Goal: Task Accomplishment & Management: Manage account settings

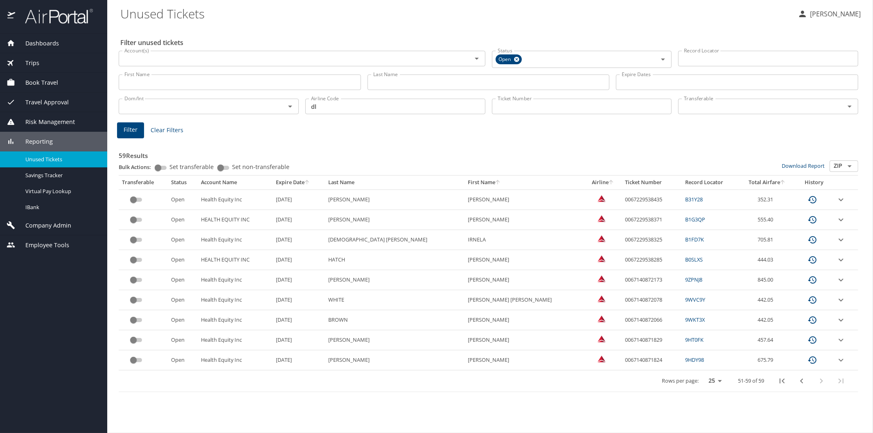
click at [37, 142] on span "Reporting" at bounding box center [34, 141] width 38 height 9
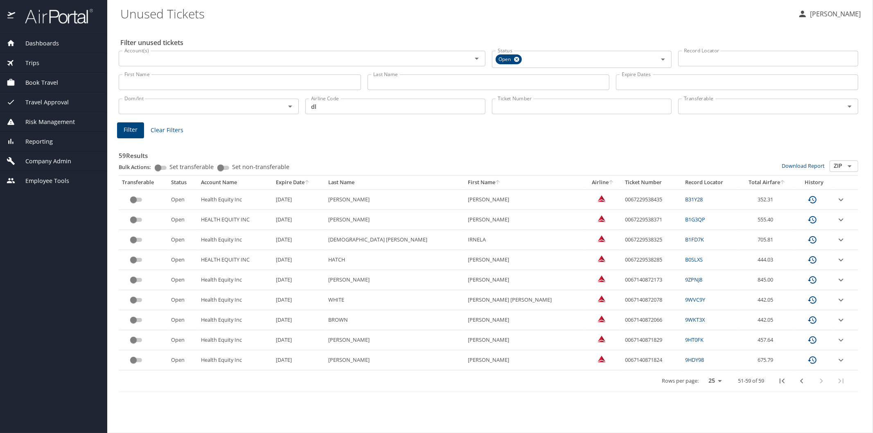
click at [40, 161] on span "Company Admin" at bounding box center [43, 161] width 56 height 9
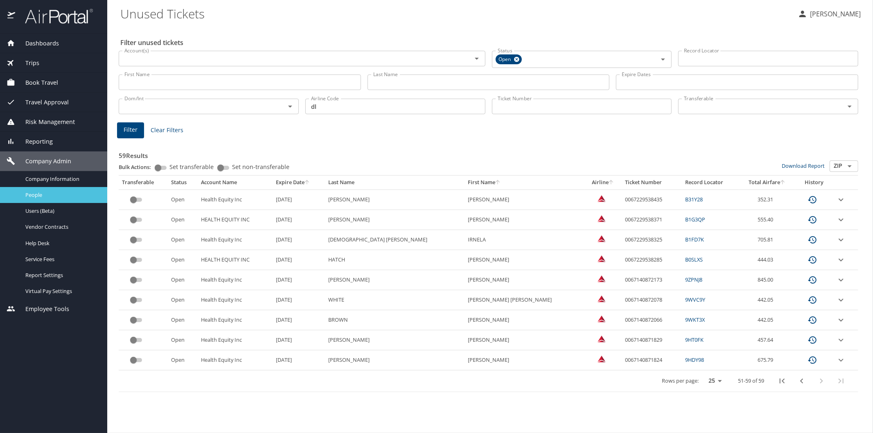
click at [43, 191] on span "People" at bounding box center [61, 195] width 72 height 8
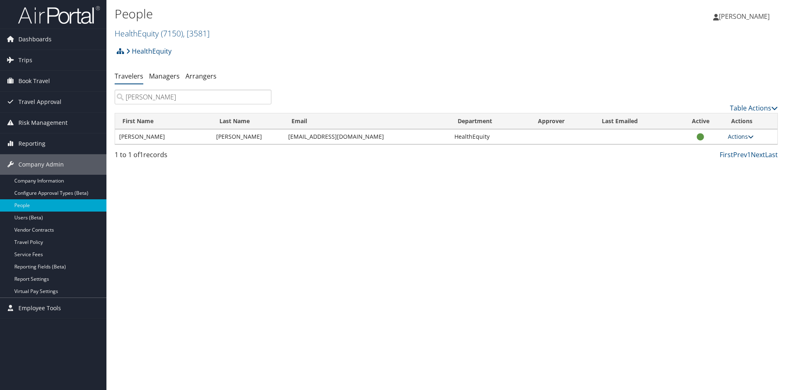
type input "geaslen"
click at [733, 136] on link "Actions" at bounding box center [741, 137] width 26 height 8
click at [708, 162] on link "View Profile" at bounding box center [713, 162] width 75 height 14
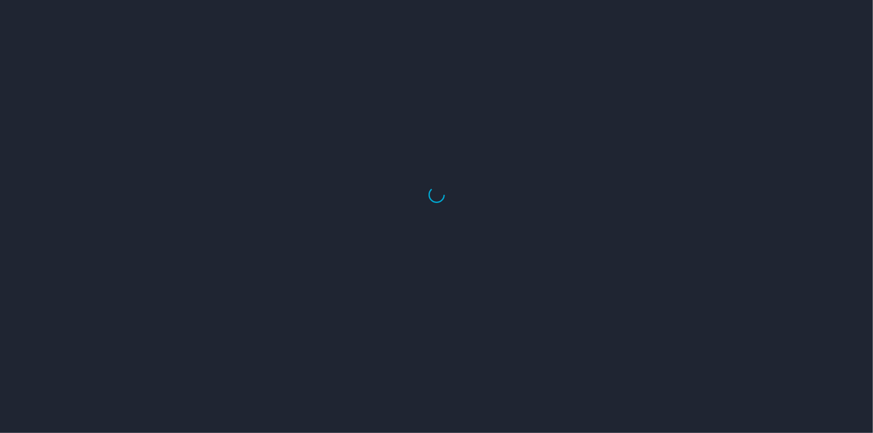
select select "US"
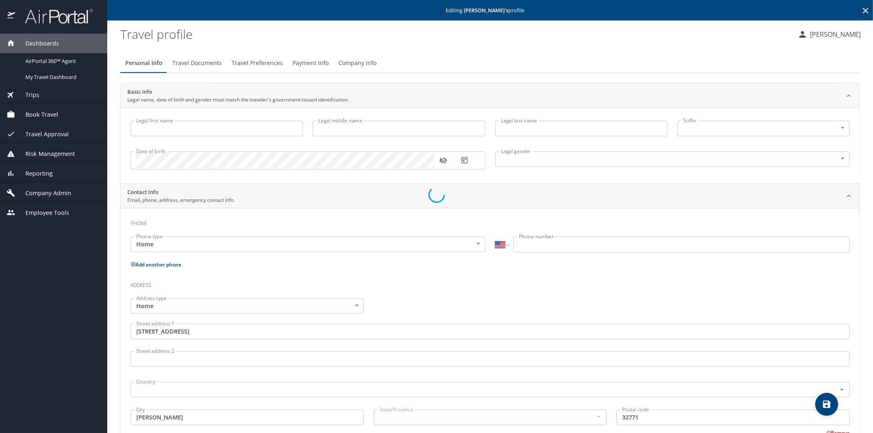
type input "Jennifer"
type input "Howes"
type input "[PERSON_NAME]"
type input "Undisclosed"
type input "United States of America"
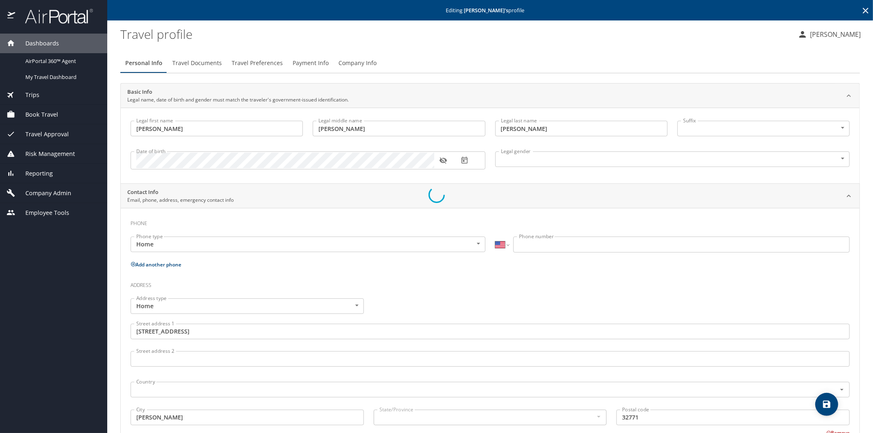
type input "United States of America"
type input "Florida"
select select "US"
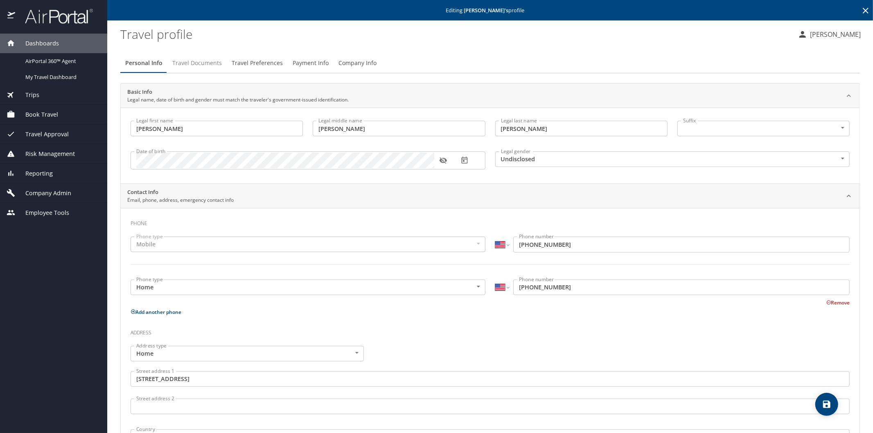
click at [203, 64] on span "Travel Documents" at bounding box center [197, 63] width 50 height 10
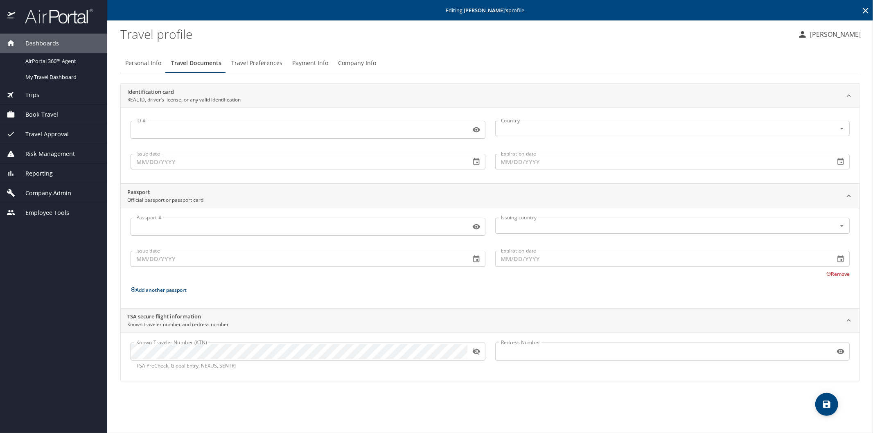
click at [475, 353] on icon "button" at bounding box center [475, 351] width 7 height 7
click at [863, 10] on icon at bounding box center [866, 11] width 10 height 10
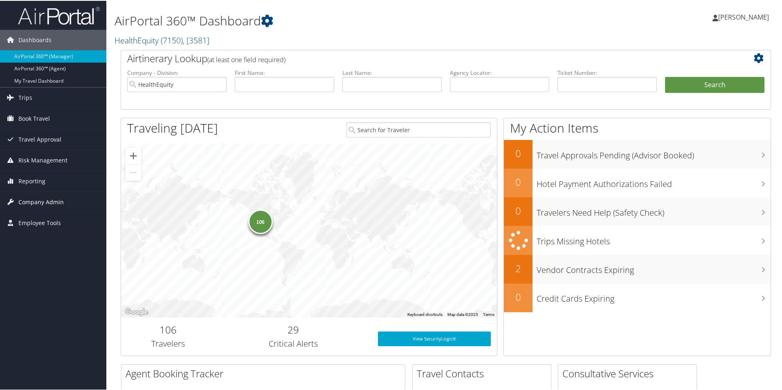
click at [37, 199] on span "Company Admin" at bounding box center [40, 201] width 45 height 20
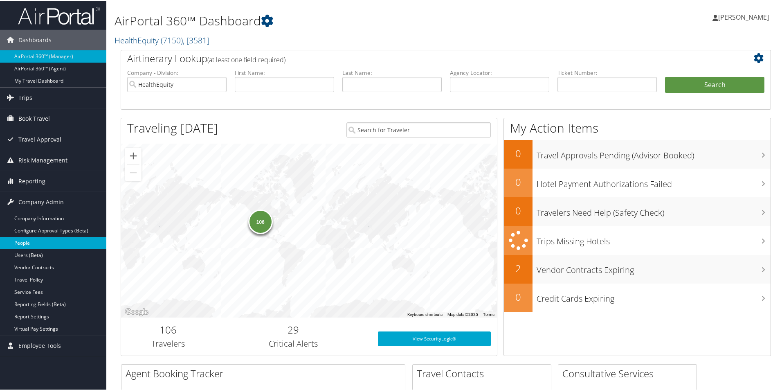
click at [29, 241] on link "People" at bounding box center [53, 242] width 106 height 12
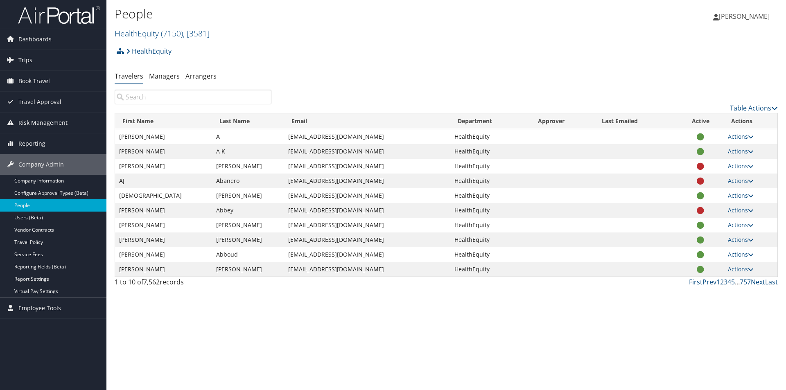
drag, startPoint x: 126, startPoint y: 101, endPoint x: 131, endPoint y: 97, distance: 6.1
click at [127, 101] on input "search" at bounding box center [193, 97] width 157 height 15
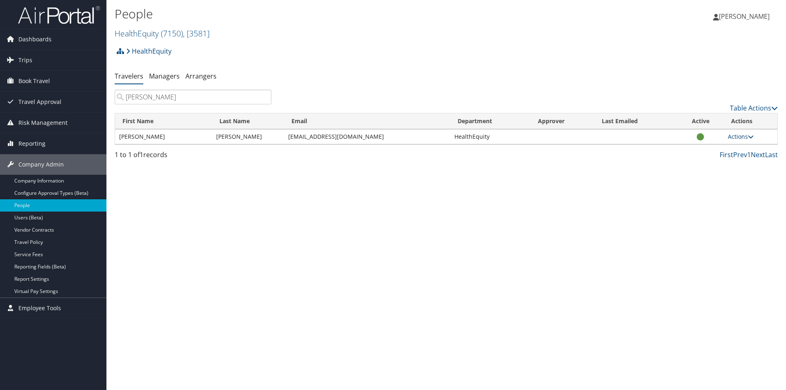
type input "[PERSON_NAME]"
click at [747, 136] on link "Actions" at bounding box center [741, 137] width 26 height 8
click at [702, 160] on link "View Profile" at bounding box center [713, 162] width 75 height 14
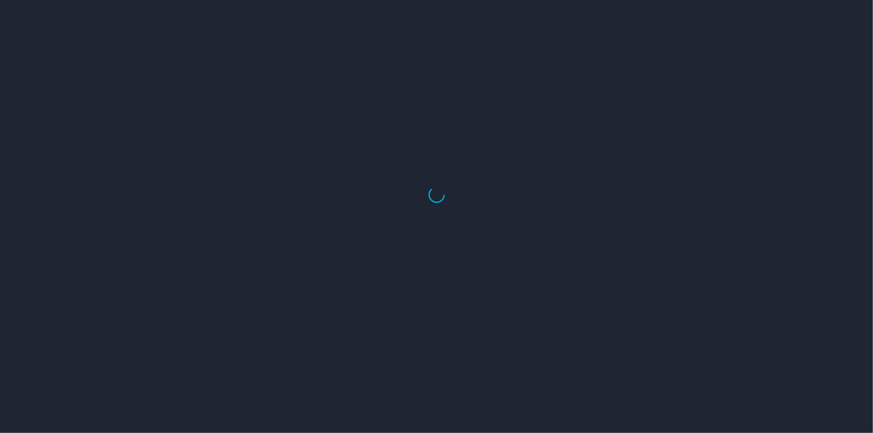
select select "US"
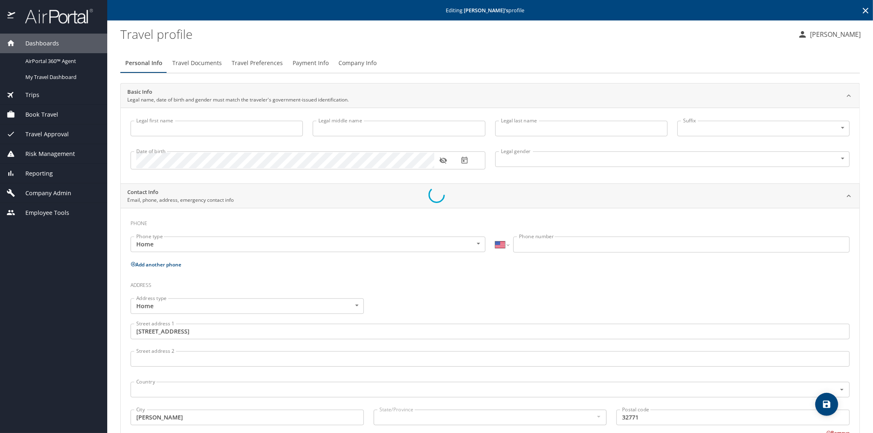
type input "[PERSON_NAME]"
type input "Undisclosed"
type input "[GEOGRAPHIC_DATA]"
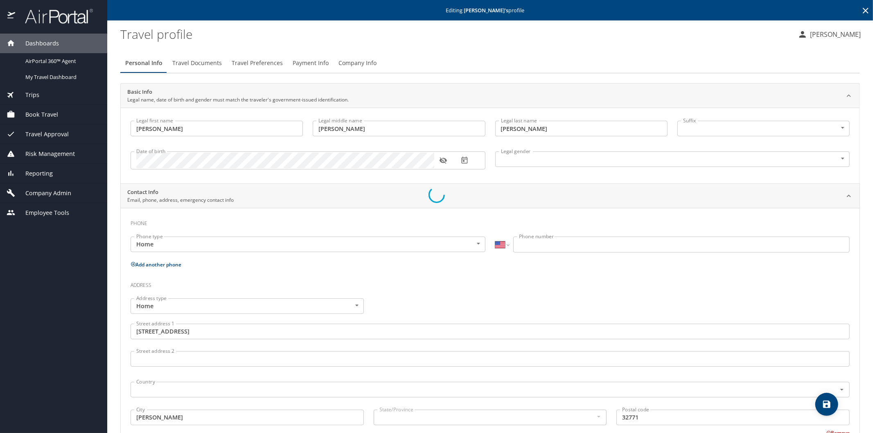
type input "[GEOGRAPHIC_DATA]"
type input "[US_STATE]"
select select "US"
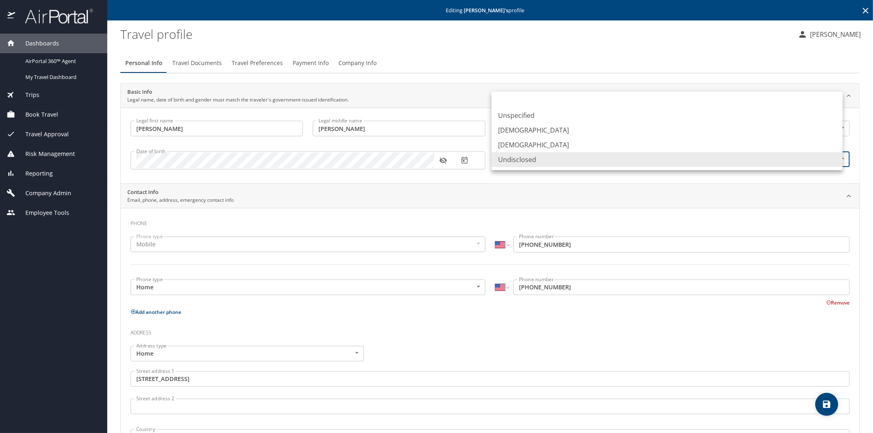
click at [832, 157] on body "Dashboards AirPortal 360™ Agent My Travel Dashboard Trips Airtinerary® Lookup C…" at bounding box center [436, 216] width 873 height 433
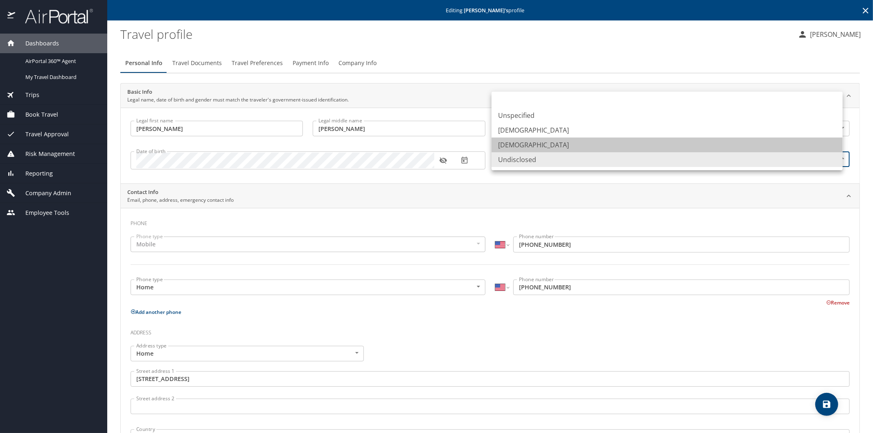
click at [519, 146] on li "[DEMOGRAPHIC_DATA]" at bounding box center [666, 144] width 351 height 15
type input "[DEMOGRAPHIC_DATA]"
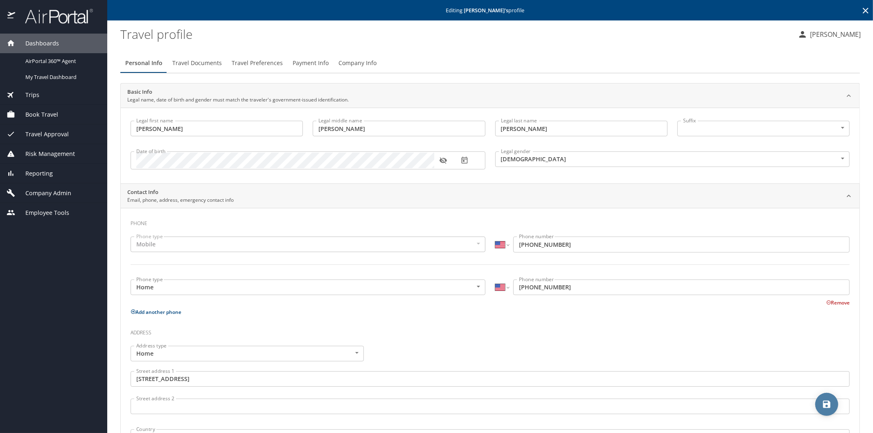
click at [825, 404] on icon "save" at bounding box center [826, 404] width 7 height 7
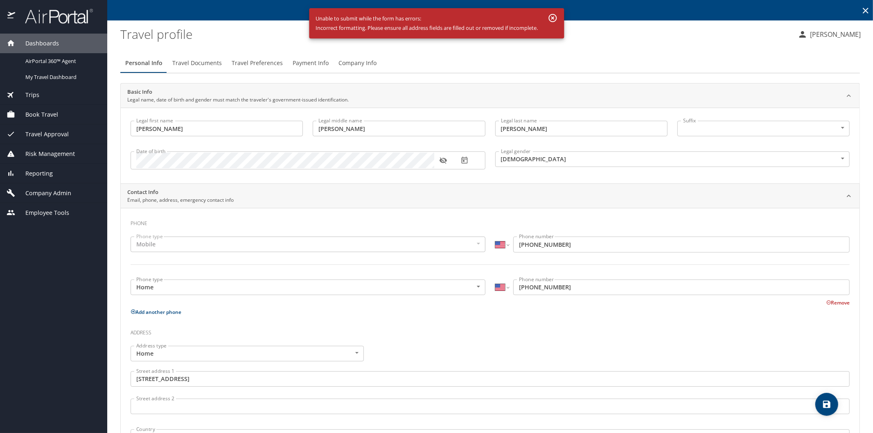
click at [551, 14] on icon "button" at bounding box center [552, 18] width 10 height 10
